Goal: Task Accomplishment & Management: Use online tool/utility

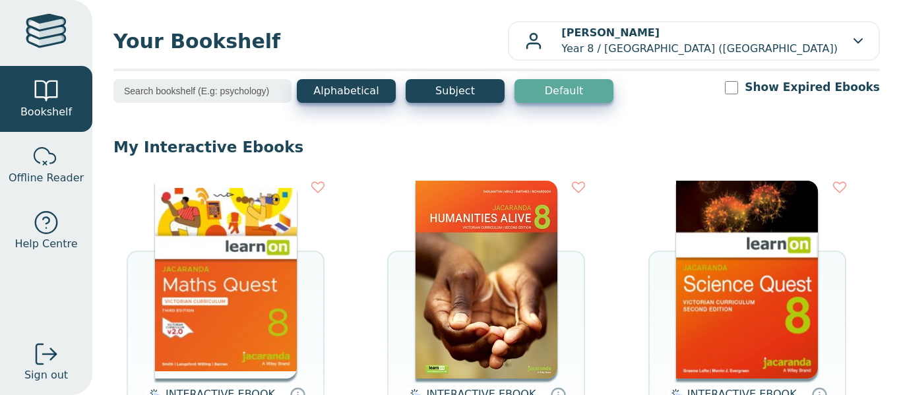
click at [699, 286] on img at bounding box center [747, 280] width 142 height 198
click at [789, 319] on img at bounding box center [747, 280] width 142 height 198
click at [799, 323] on img at bounding box center [747, 280] width 142 height 198
click at [245, 338] on img at bounding box center [226, 280] width 142 height 198
click at [280, 259] on img at bounding box center [226, 280] width 142 height 198
